Goal: Task Accomplishment & Management: Complete application form

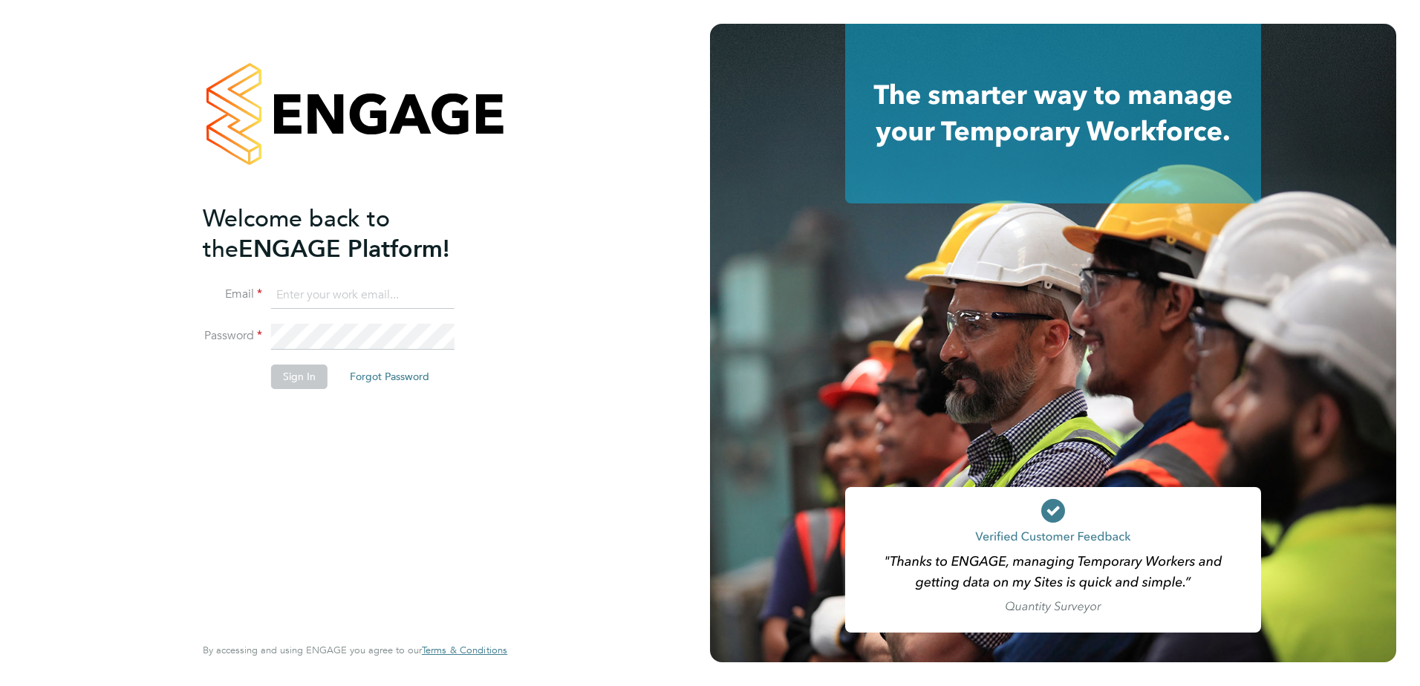
type input "[EMAIL_ADDRESS][DOMAIN_NAME]"
click at [301, 380] on button "Sign In" at bounding box center [299, 377] width 56 height 24
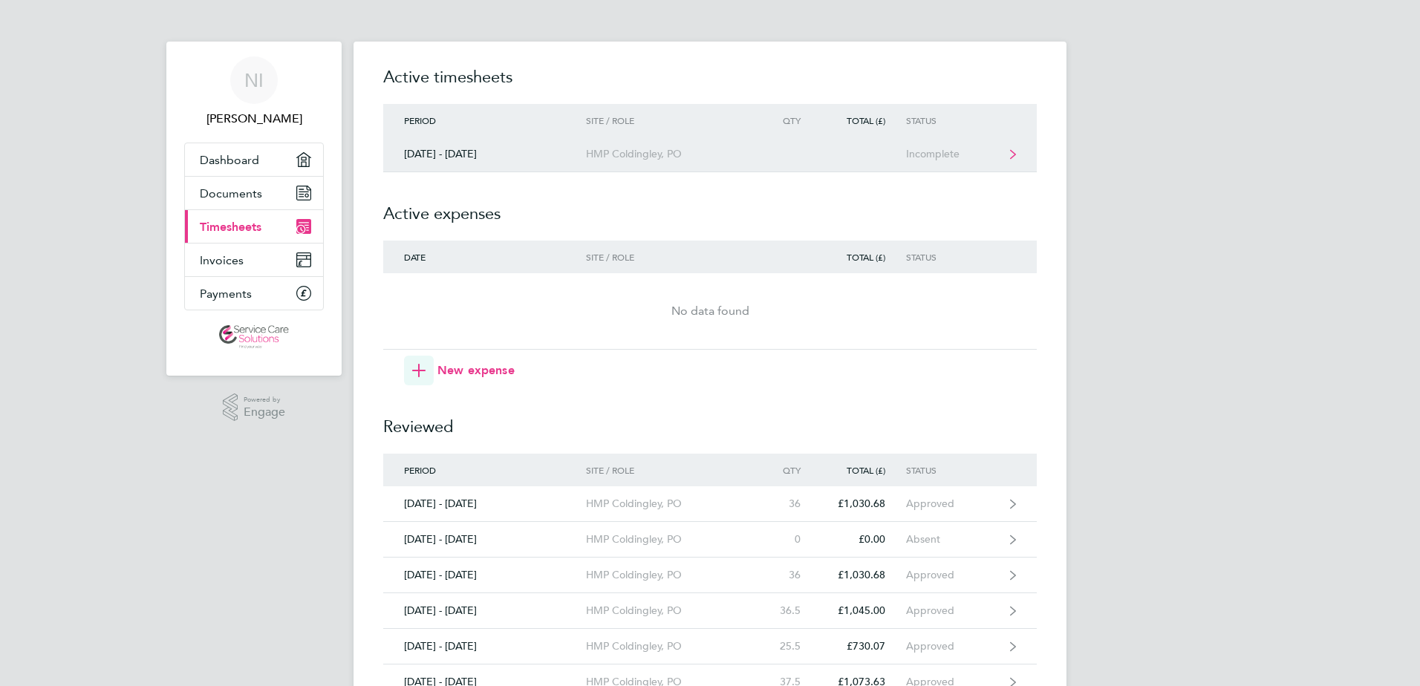
click at [953, 155] on div "Incomplete" at bounding box center [951, 154] width 91 height 13
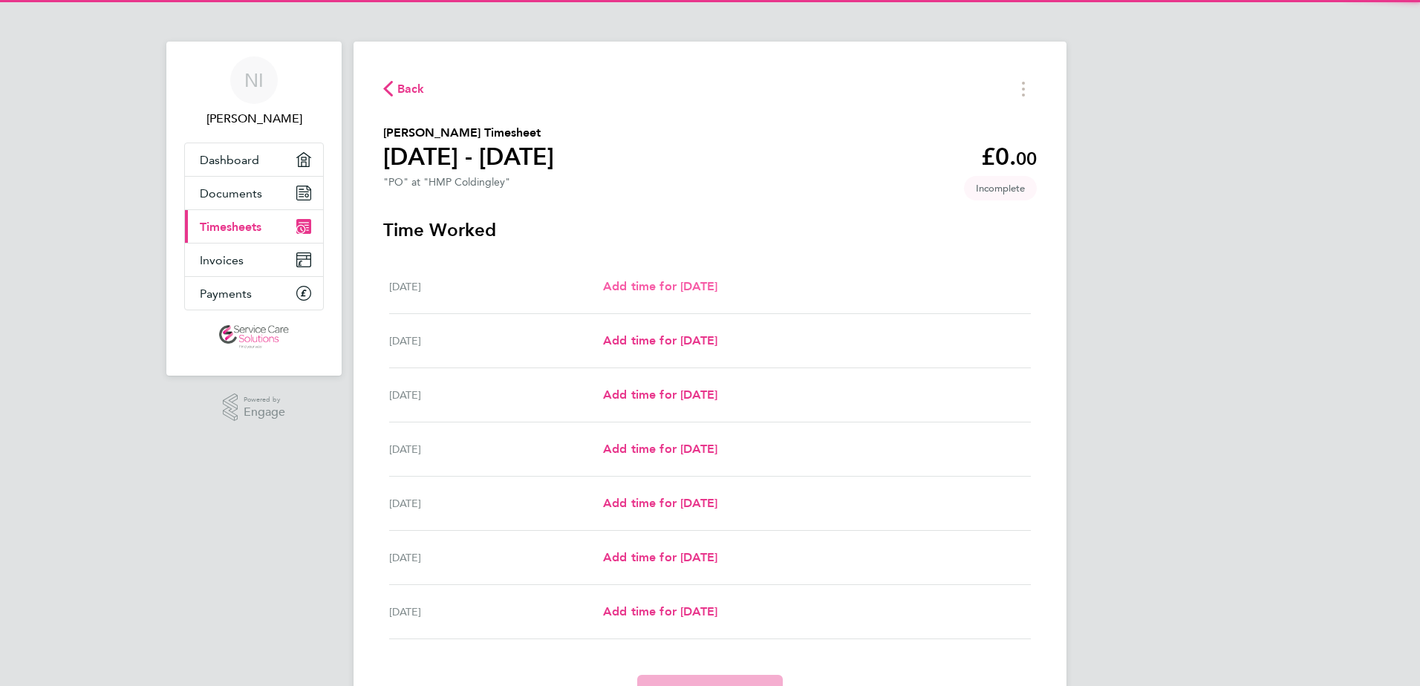
click at [688, 289] on span "Add time for Mon 29 Sep" at bounding box center [660, 286] width 114 height 14
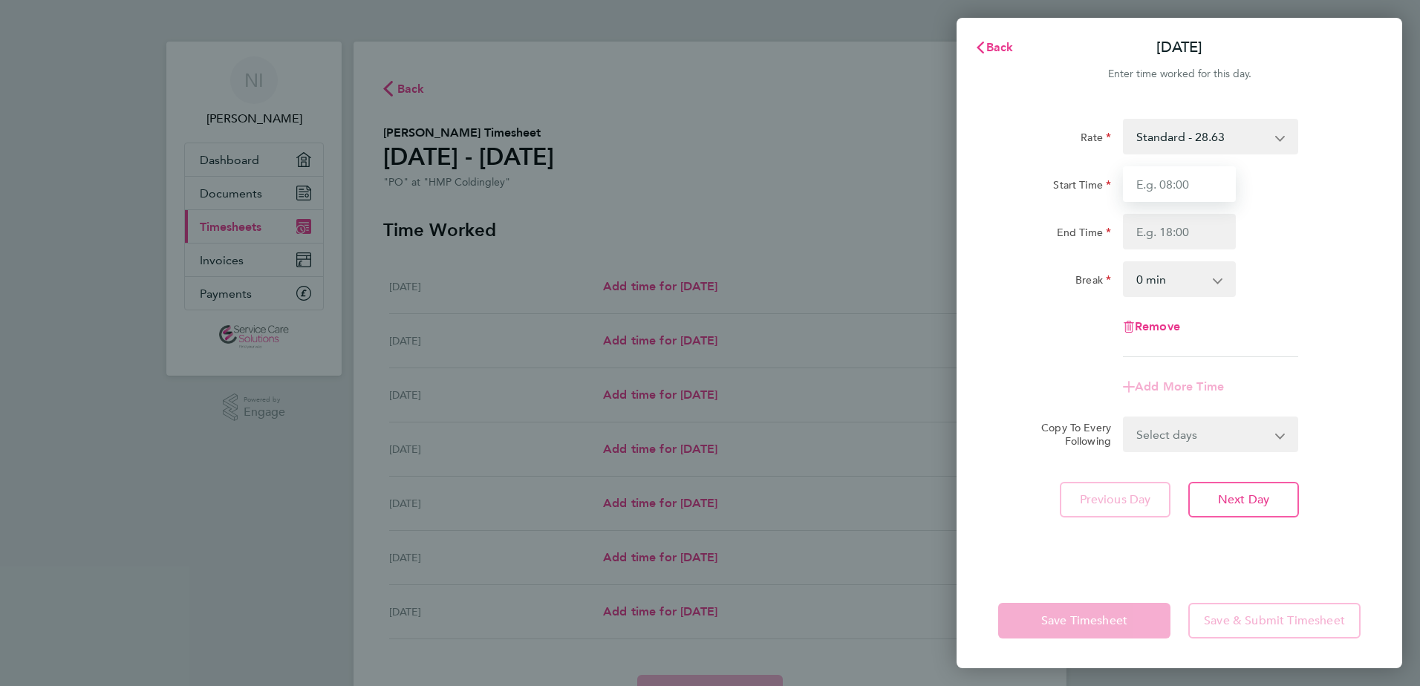
click at [1178, 189] on input "Start Time" at bounding box center [1179, 184] width 113 height 36
type input "07:30"
type input "17:00"
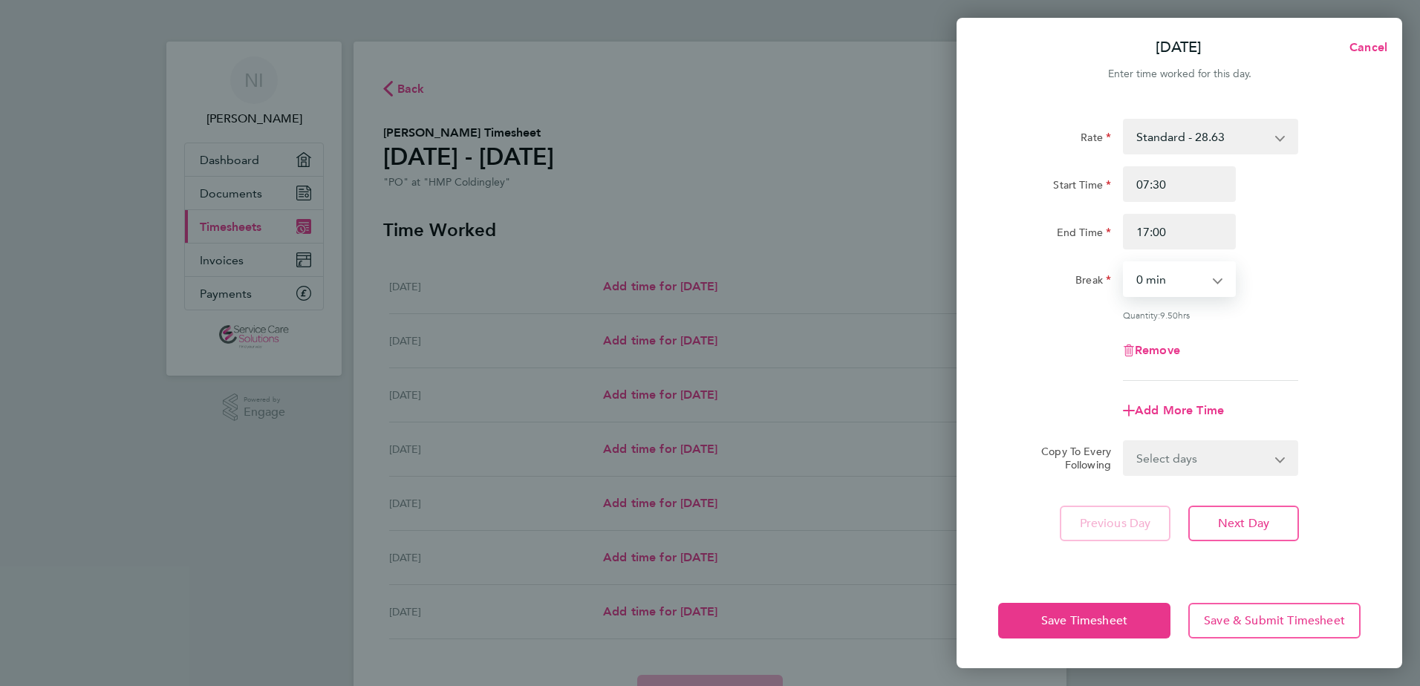
click at [1200, 277] on select "0 min 15 min 30 min 45 min 60 min 75 min 90 min" at bounding box center [1170, 279] width 92 height 33
select select "30"
click at [1124, 263] on select "0 min 15 min 30 min 45 min 60 min 75 min 90 min" at bounding box center [1170, 279] width 92 height 33
click at [1152, 464] on select "Select days Day Weekday (Mon-Fri) Weekend (Sat-Sun) Tuesday Wednesday Thursday …" at bounding box center [1202, 458] width 156 height 33
select select "WEEKDAY"
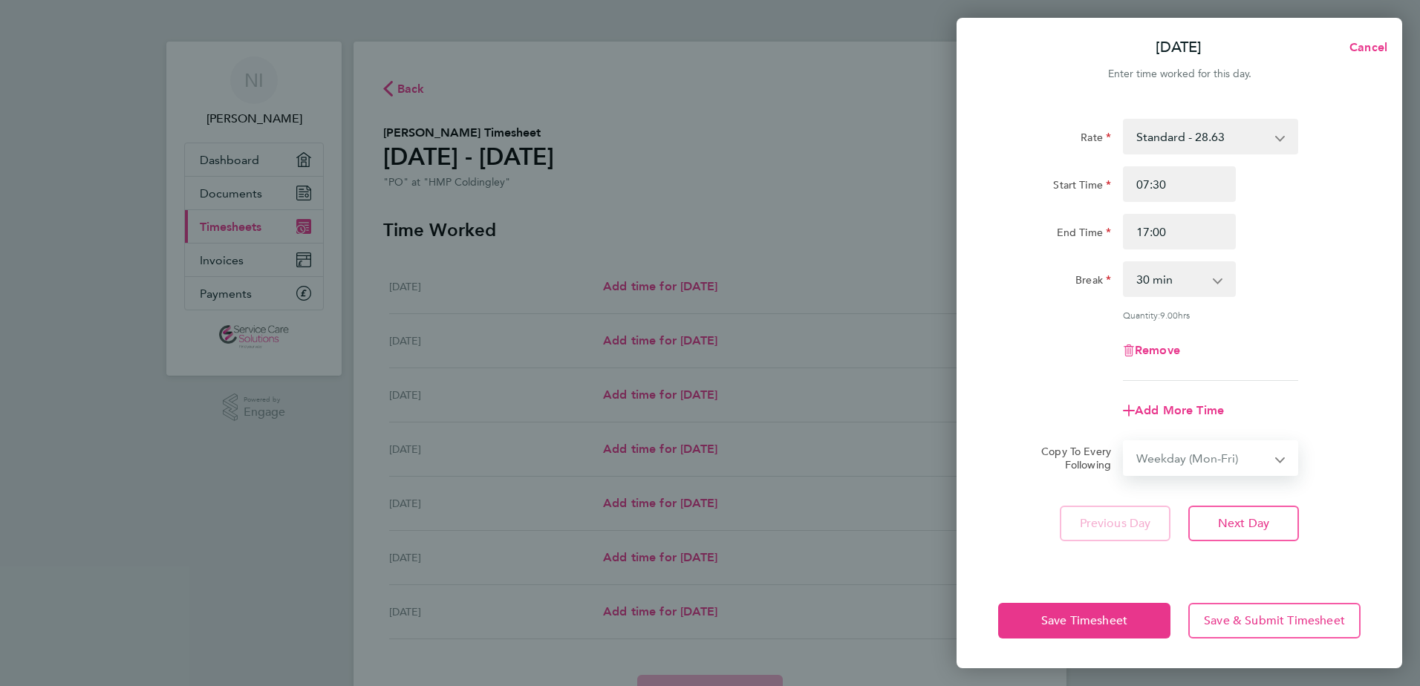
click at [1124, 442] on select "Select days Day Weekday (Mon-Fri) Weekend (Sat-Sun) Tuesday Wednesday Thursday …" at bounding box center [1202, 458] width 156 height 33
select select "2025-10-05"
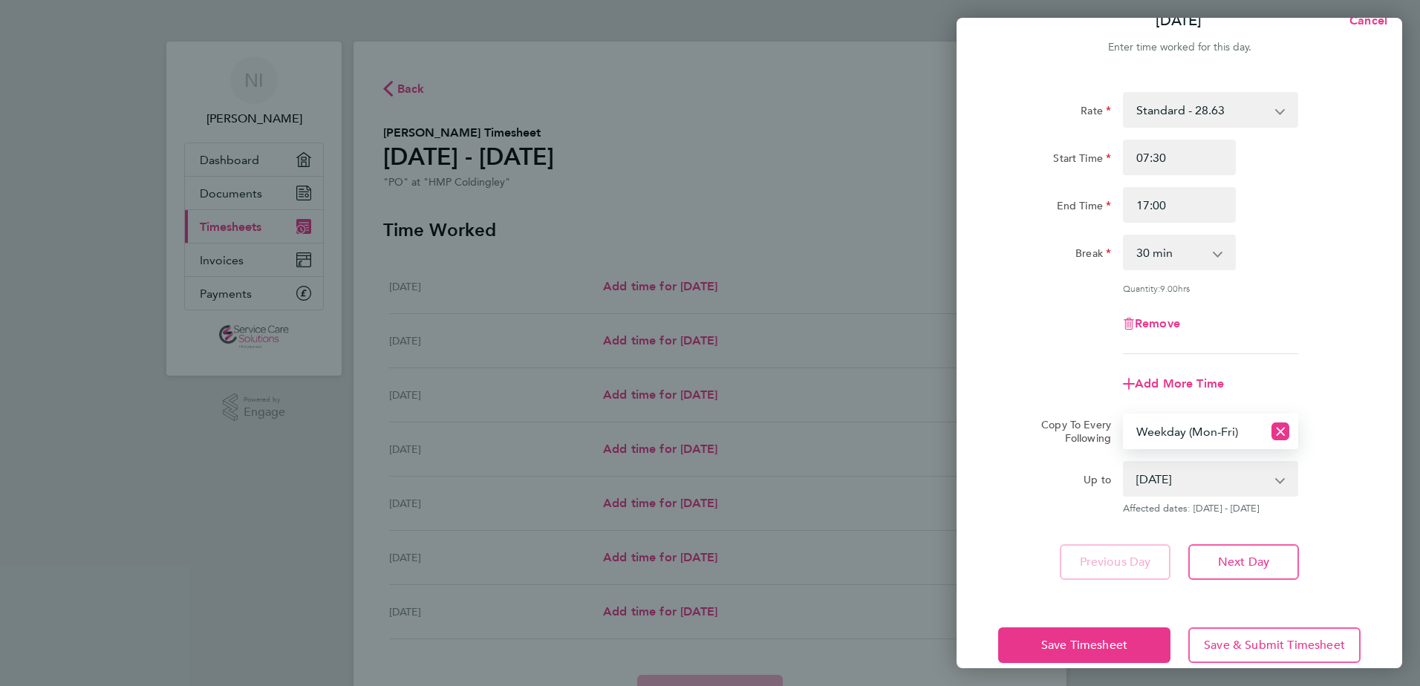
scroll to position [50, 0]
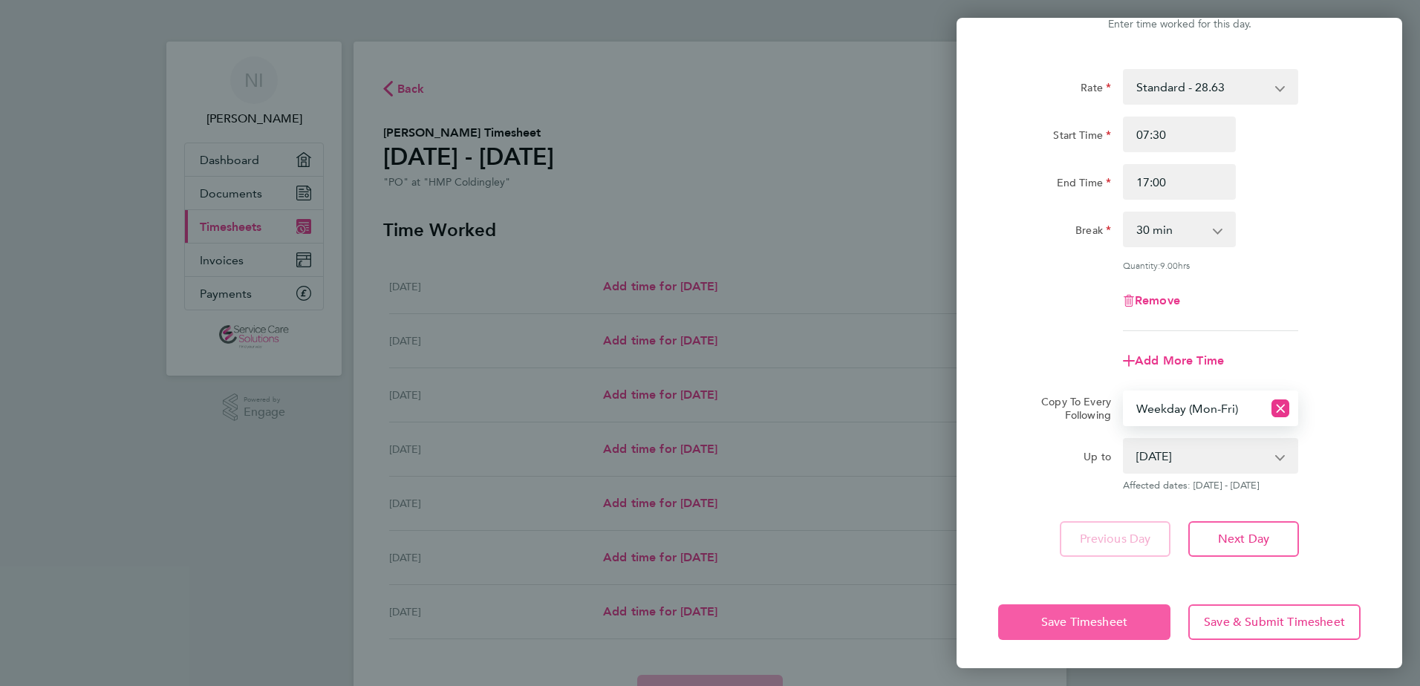
click at [1092, 625] on span "Save Timesheet" at bounding box center [1084, 622] width 86 height 15
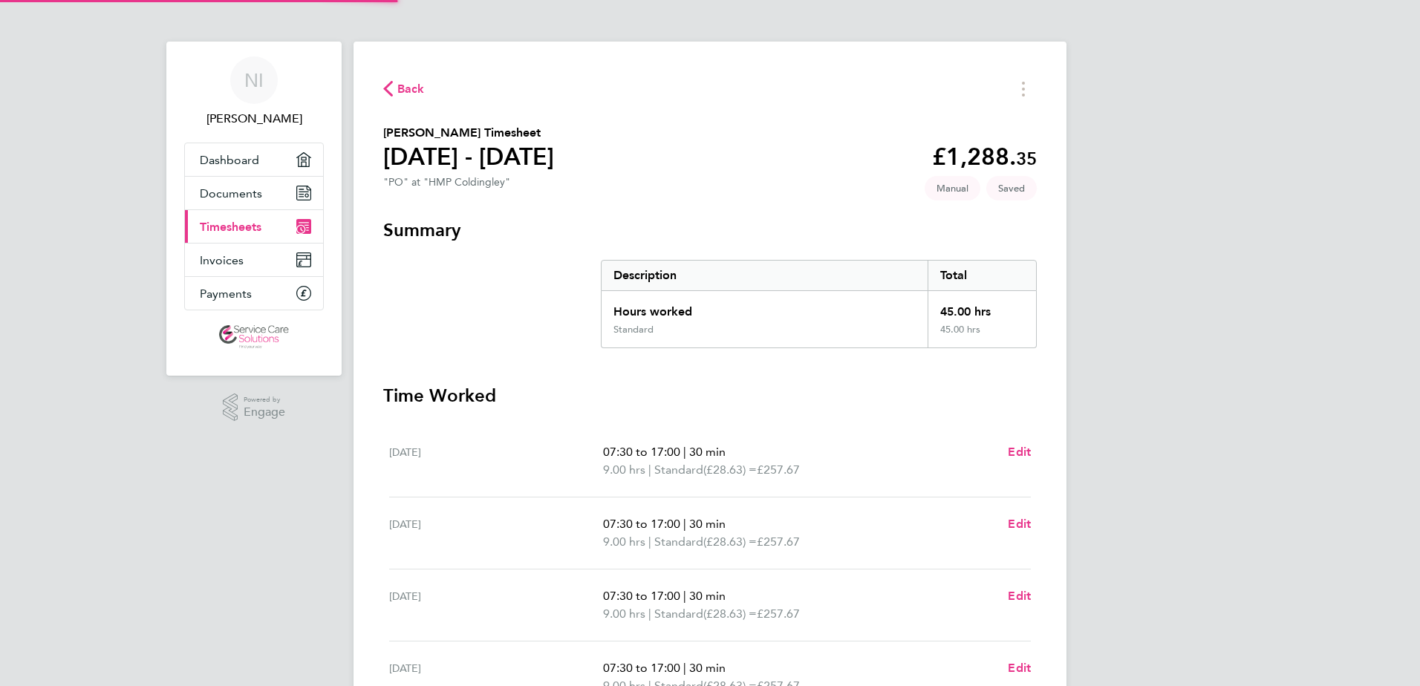
scroll to position [297, 0]
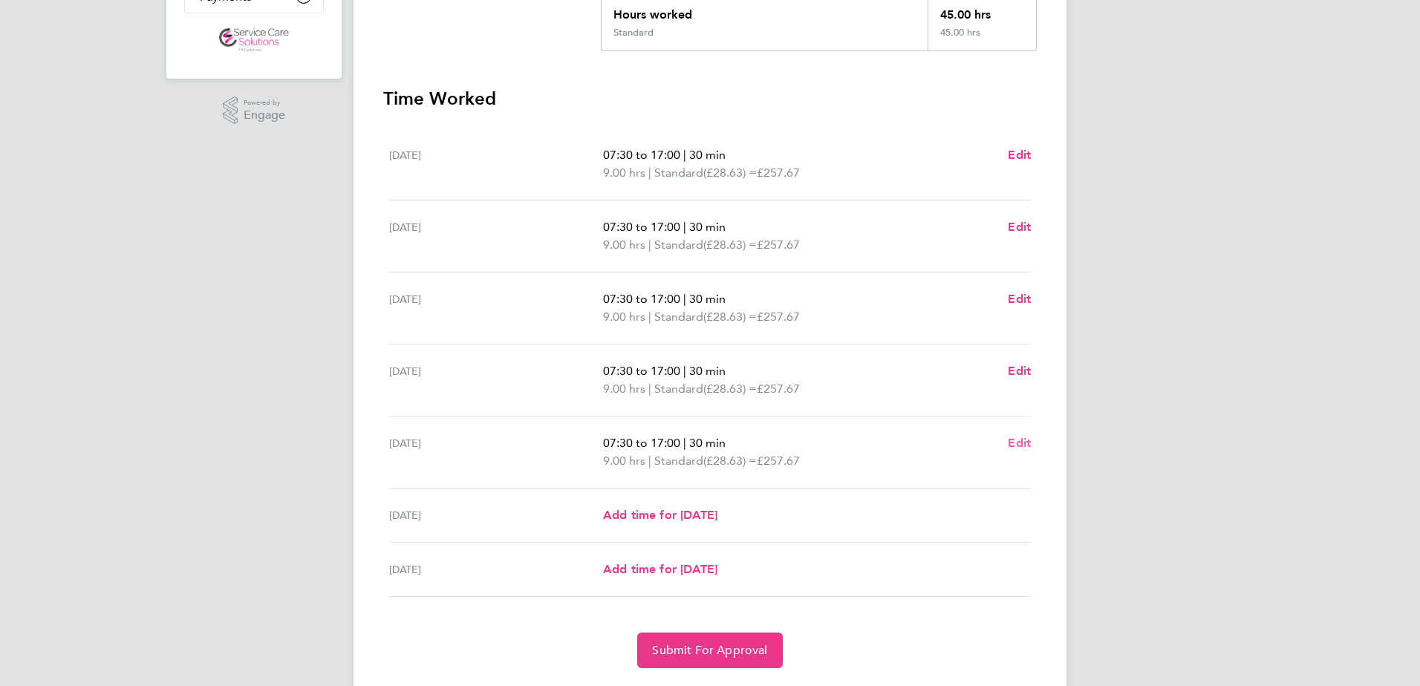
click at [1017, 436] on span "Edit" at bounding box center [1019, 443] width 23 height 14
select select "30"
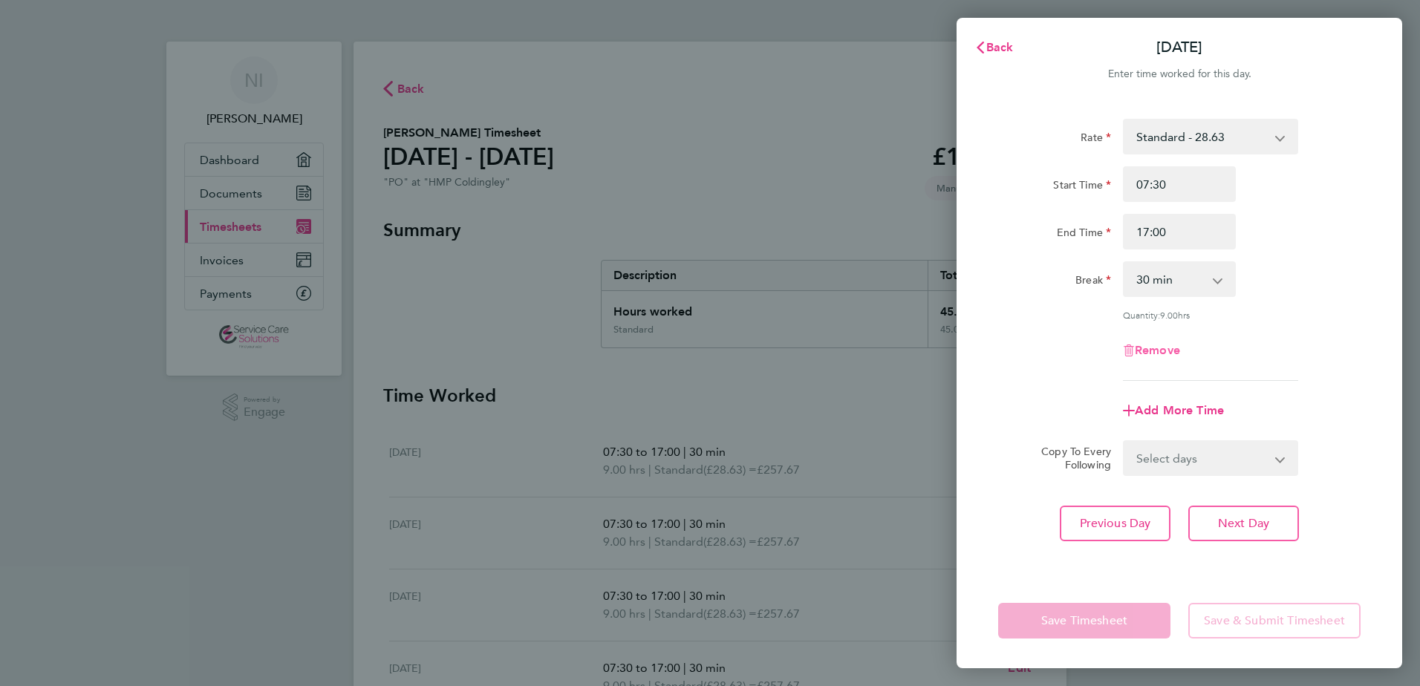
click at [1158, 345] on span "Remove" at bounding box center [1157, 350] width 45 height 14
select select "null"
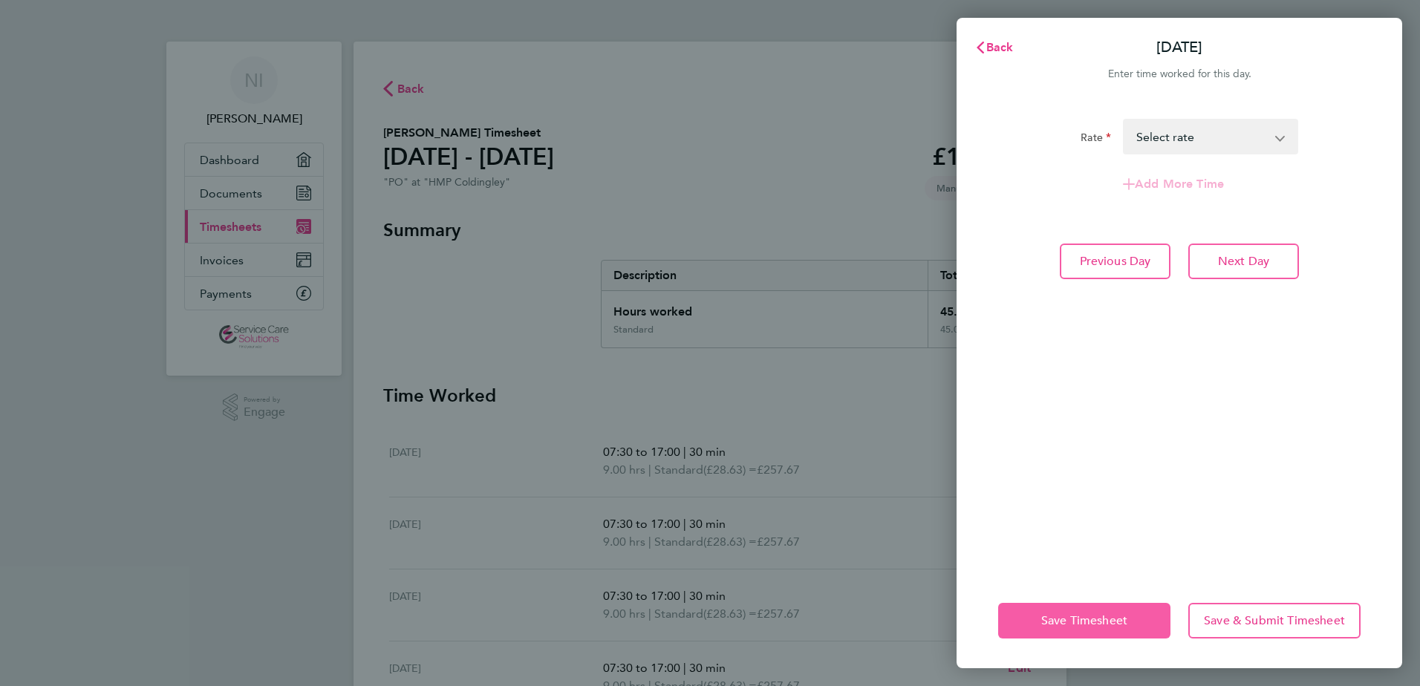
click at [1066, 613] on span "Save Timesheet" at bounding box center [1084, 620] width 86 height 15
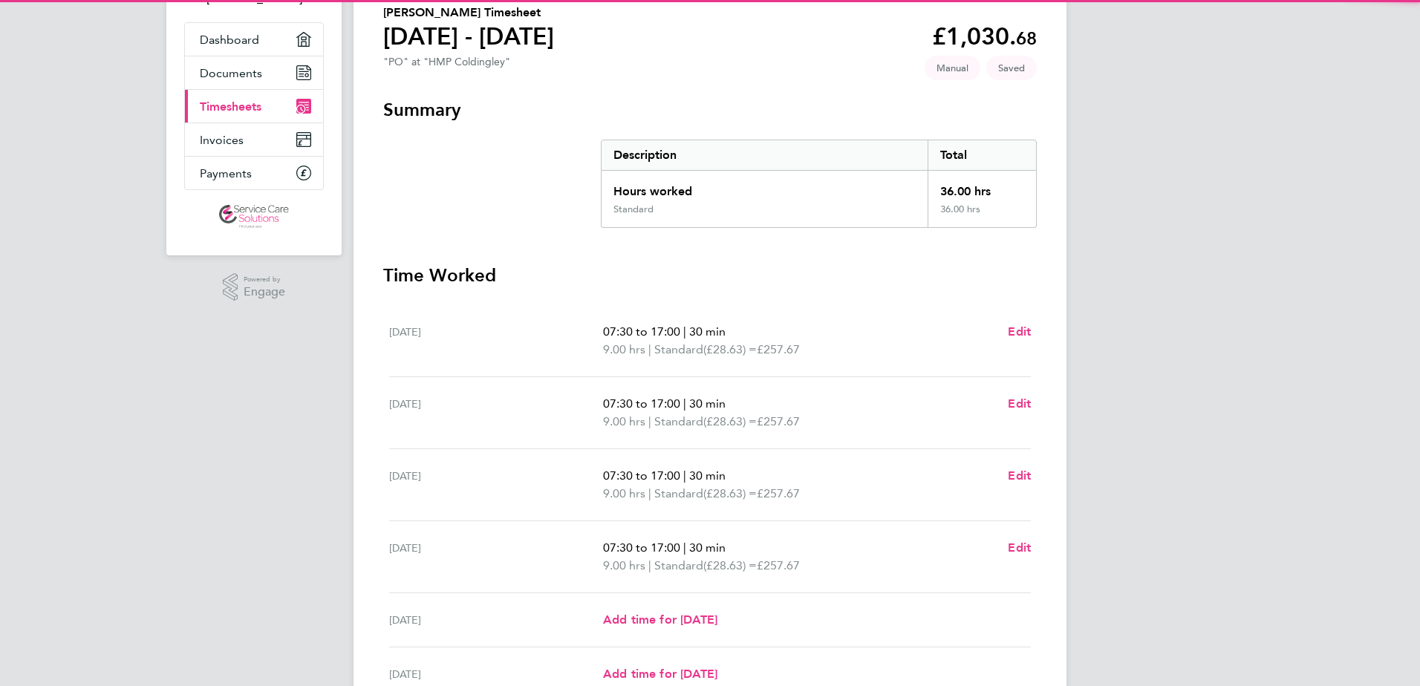
scroll to position [223, 0]
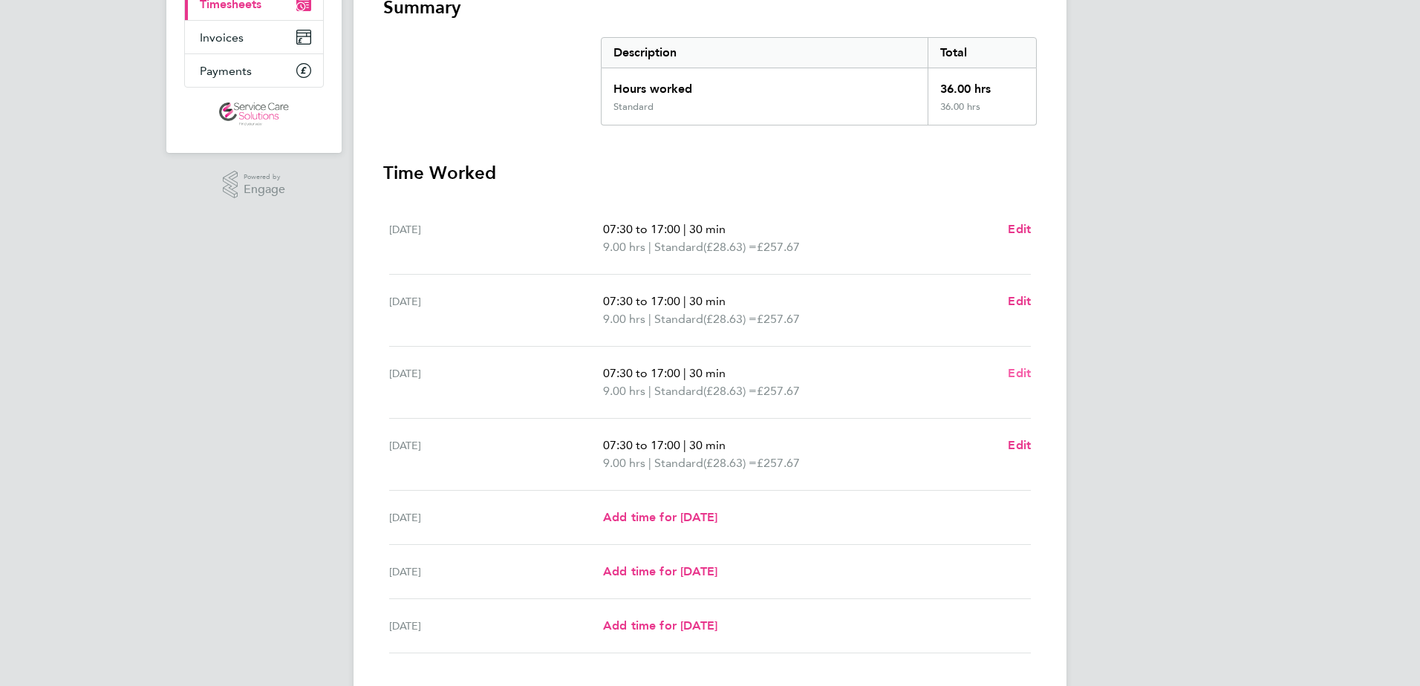
click at [1023, 372] on span "Edit" at bounding box center [1019, 373] width 23 height 14
select select "30"
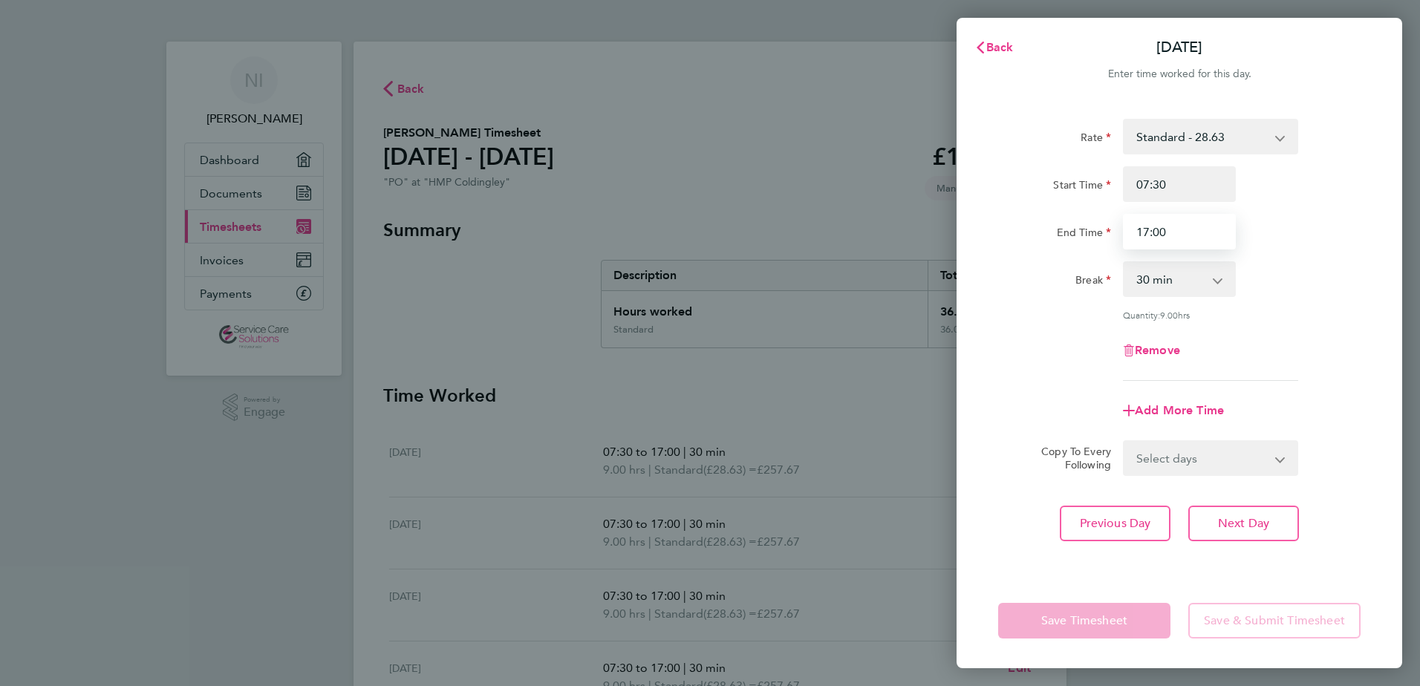
click at [1184, 238] on input "17:00" at bounding box center [1179, 232] width 113 height 36
type input "17:30"
click at [1070, 649] on div "Save Timesheet Save & Submit Timesheet" at bounding box center [1180, 620] width 446 height 95
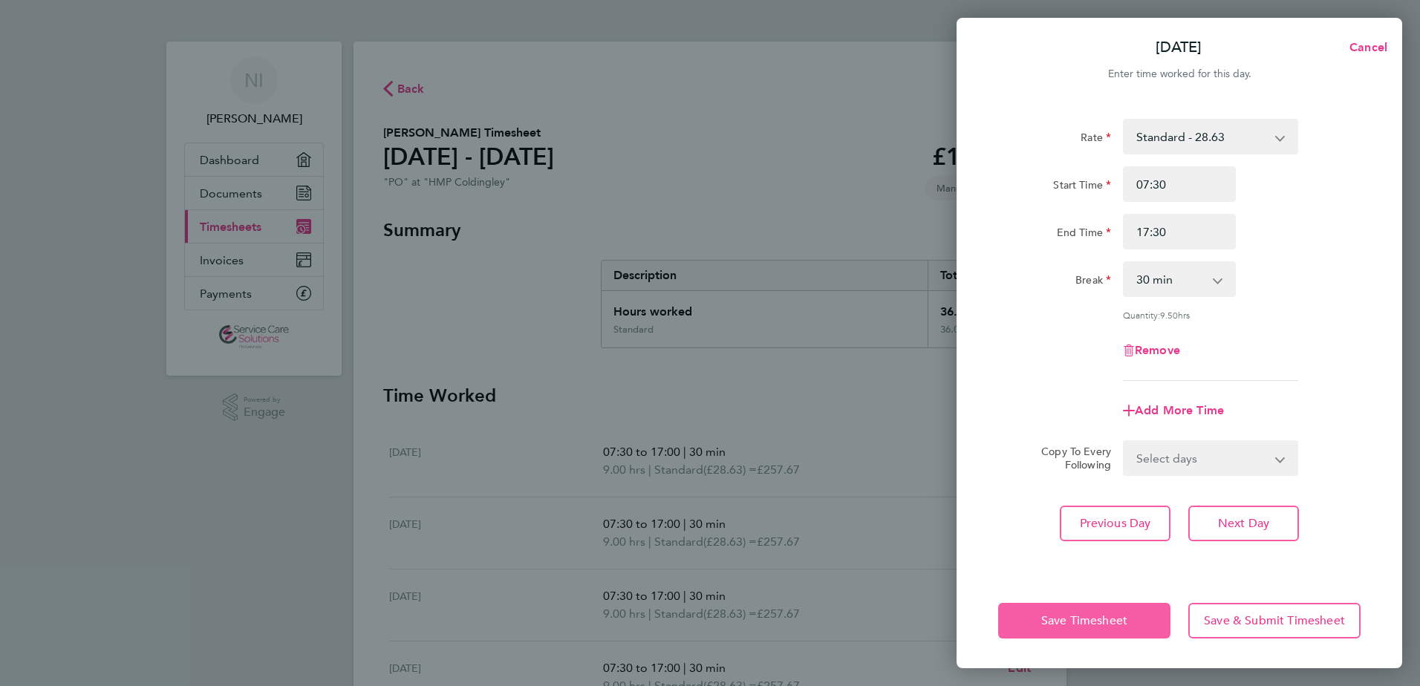
click at [1061, 630] on button "Save Timesheet" at bounding box center [1084, 621] width 172 height 36
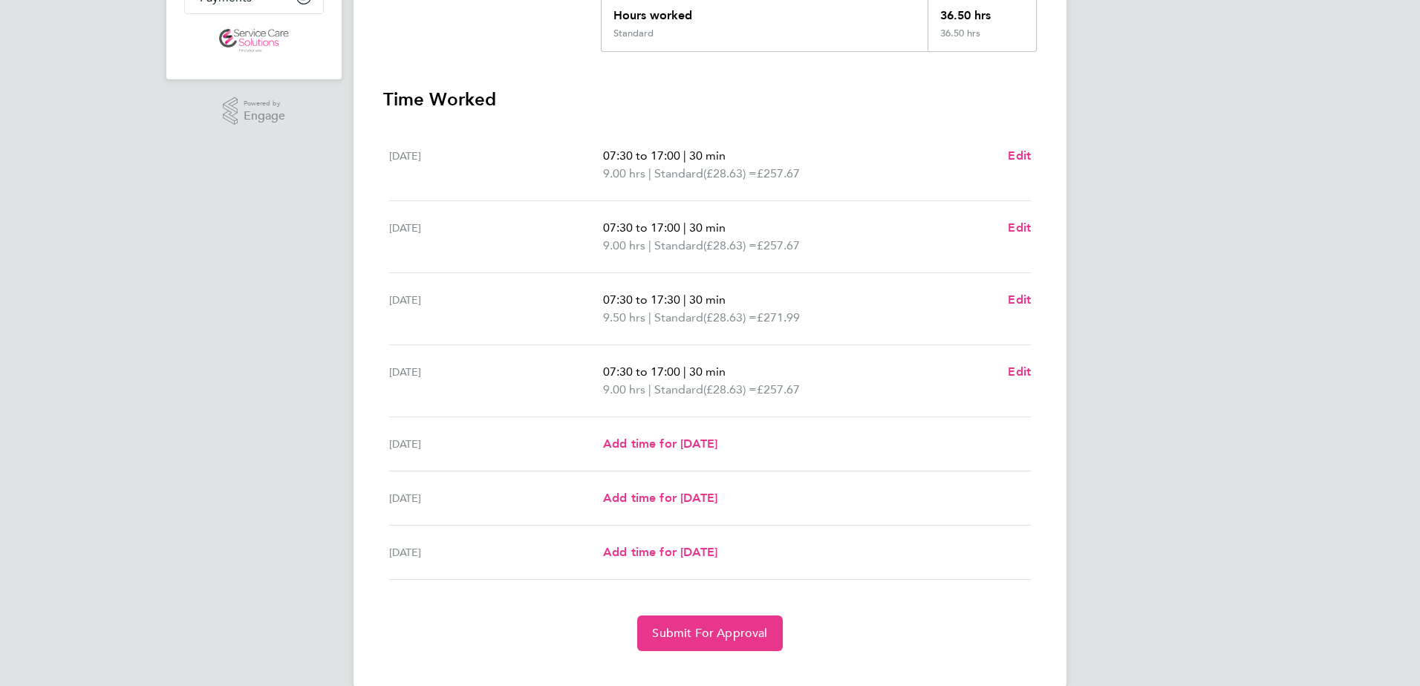
scroll to position [297, 0]
click at [742, 636] on span "Submit For Approval" at bounding box center [709, 632] width 115 height 15
